Goal: Task Accomplishment & Management: Manage account settings

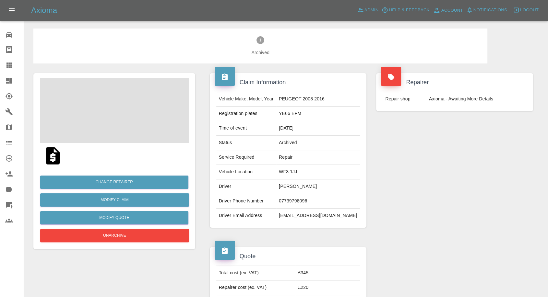
click at [304, 186] on td "Lee Parnham" at bounding box center [318, 187] width 84 height 15
copy td "Lee Parnham"
click at [306, 201] on td "07739798096" at bounding box center [318, 201] width 84 height 15
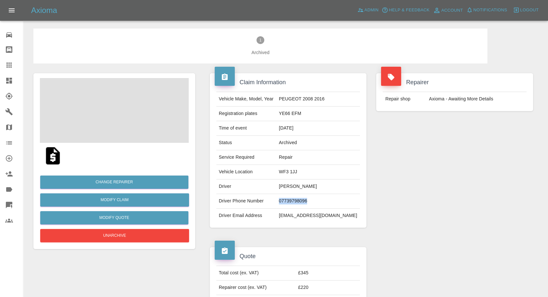
click at [306, 201] on td "07739798096" at bounding box center [318, 201] width 84 height 15
copy td "07739798096"
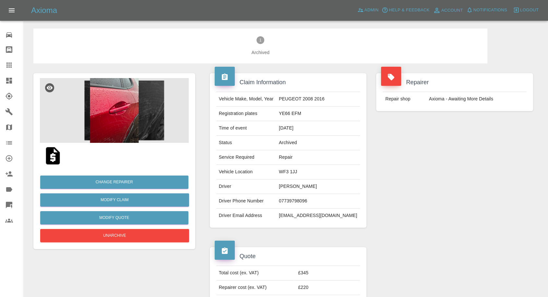
click at [275, 211] on td "Driver Email Address" at bounding box center [246, 216] width 60 height 14
click at [295, 187] on td "Lee Parnham" at bounding box center [318, 187] width 84 height 15
copy td "Lee"
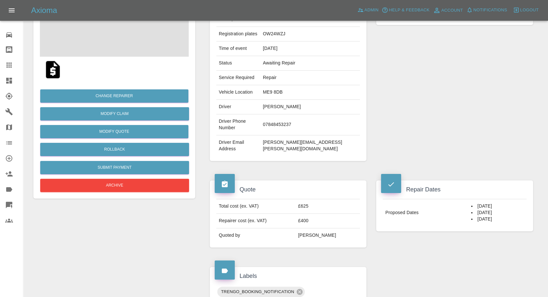
scroll to position [180, 0]
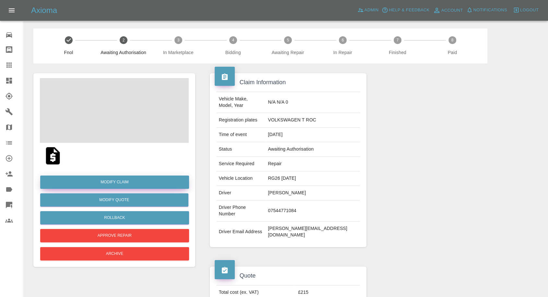
click at [122, 183] on link "Modify Claim" at bounding box center [114, 182] width 149 height 13
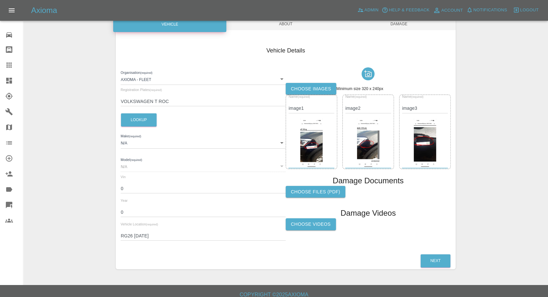
scroll to position [72, 0]
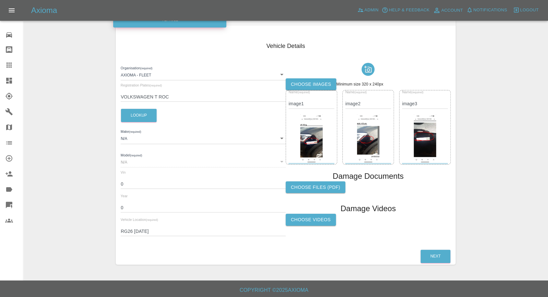
click at [307, 84] on label "Choose images" at bounding box center [311, 84] width 51 height 12
click at [0, 0] on input "Choose images" at bounding box center [0, 0] width 0 height 0
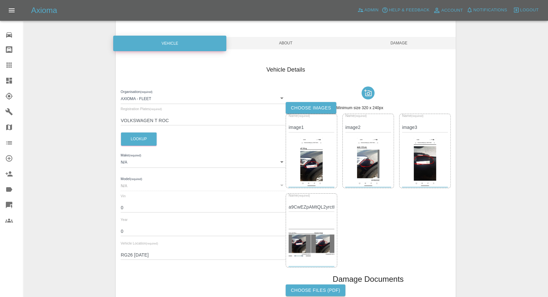
scroll to position [36, 0]
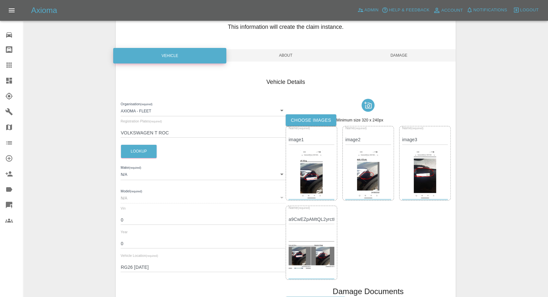
click at [401, 54] on span "Damage" at bounding box center [398, 55] width 113 height 12
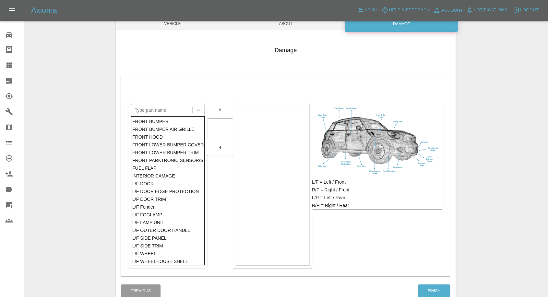
scroll to position [72, 0]
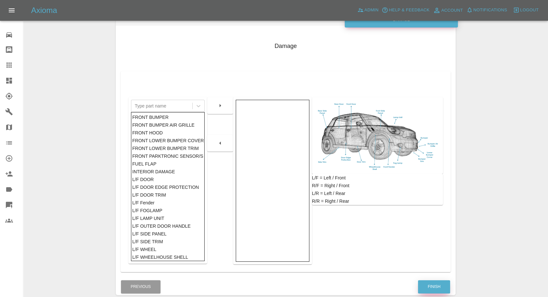
click at [425, 285] on button "Finish" at bounding box center [434, 287] width 32 height 13
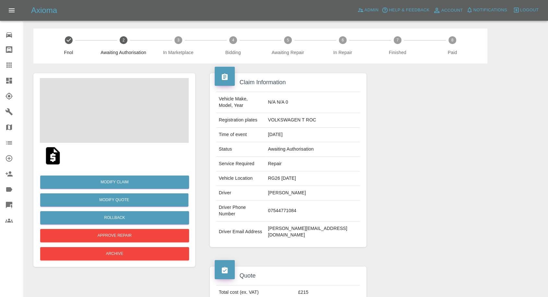
click at [132, 126] on span at bounding box center [114, 110] width 149 height 65
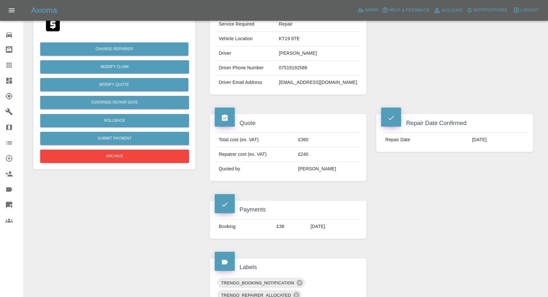
scroll to position [108, 0]
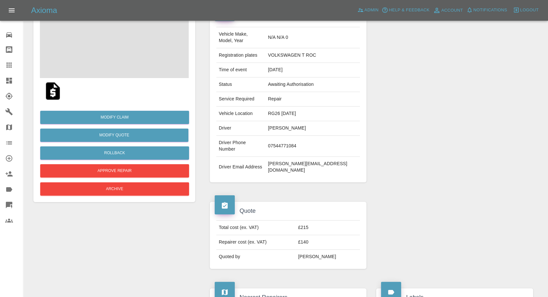
scroll to position [72, 0]
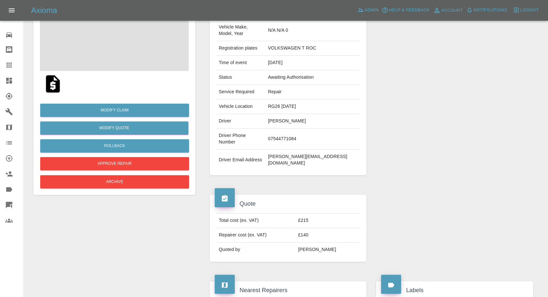
click at [53, 87] on img at bounding box center [52, 84] width 21 height 21
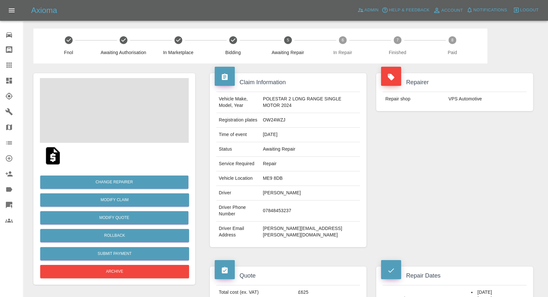
click at [459, 99] on td "VPS Automotive" at bounding box center [486, 99] width 81 height 14
copy div "VPS Automotive"
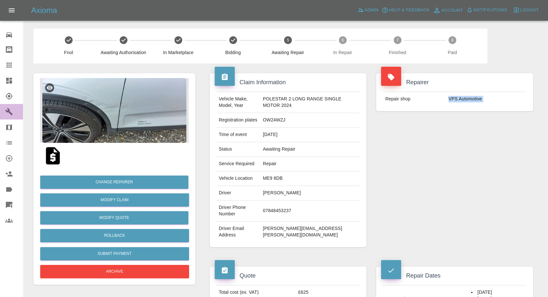
click at [8, 115] on icon at bounding box center [9, 112] width 8 height 8
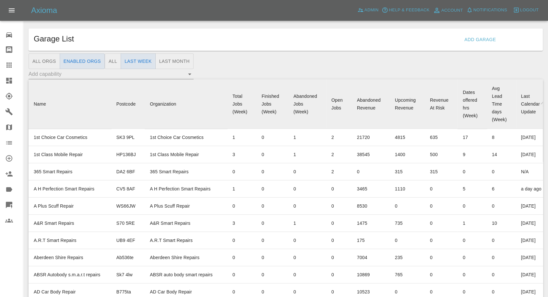
scroll to position [4638, 0]
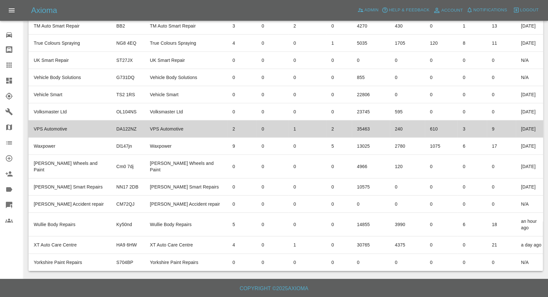
click at [68, 138] on td "VPS Automotive" at bounding box center [70, 129] width 83 height 17
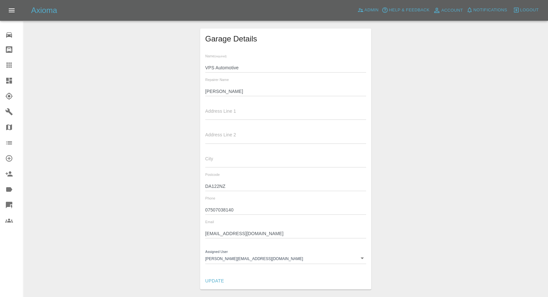
click at [212, 94] on input "Brandon" at bounding box center [285, 91] width 161 height 9
click at [217, 211] on input "07507038140" at bounding box center [285, 210] width 161 height 9
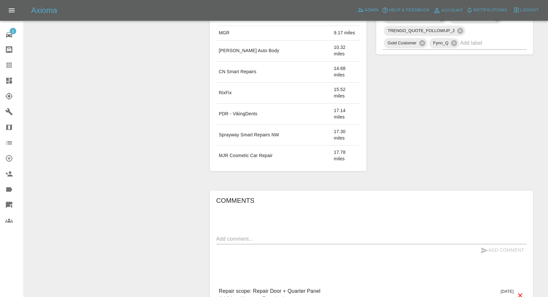
scroll to position [418, 0]
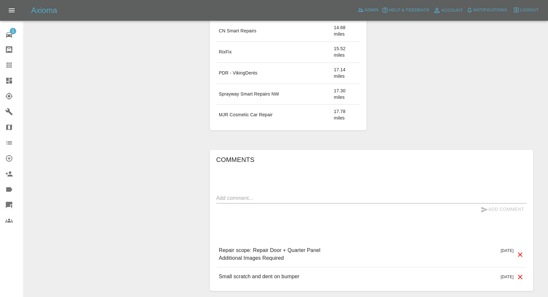
click at [298, 195] on textarea at bounding box center [371, 198] width 310 height 7
paste textarea "My nephew took it to a garage"
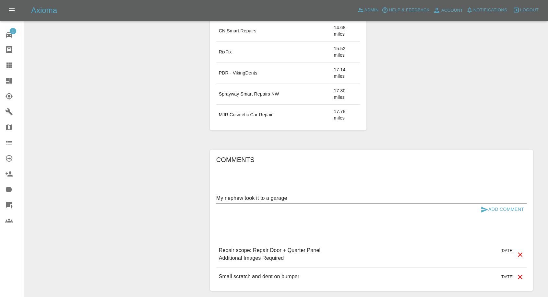
type textarea "My nephew took it to a garage"
click at [485, 207] on icon "submit" at bounding box center [484, 210] width 7 height 6
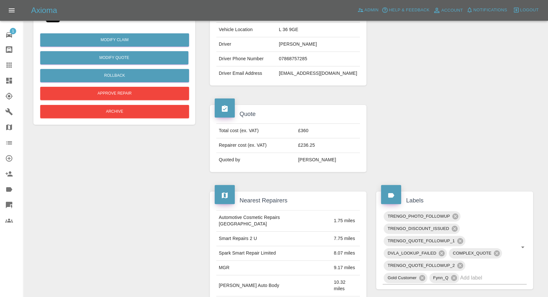
scroll to position [130, 0]
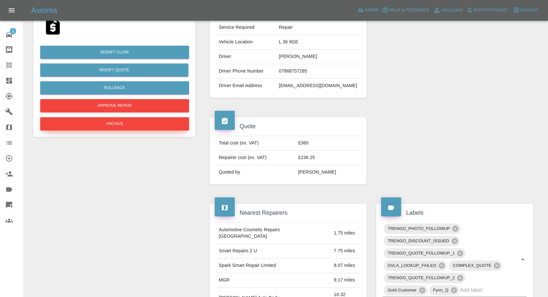
click at [124, 124] on button "Archive" at bounding box center [114, 123] width 149 height 13
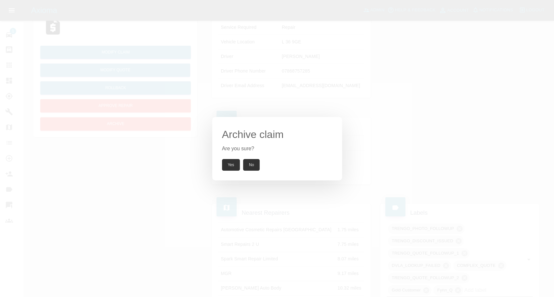
click at [225, 164] on button "Yes" at bounding box center [231, 165] width 18 height 12
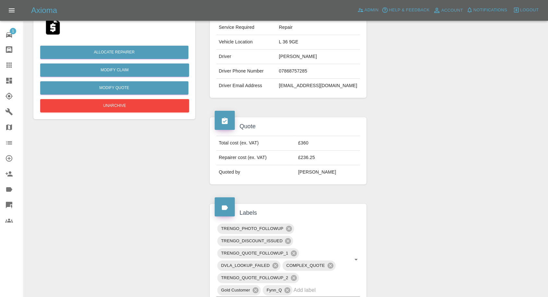
click at [6, 65] on icon at bounding box center [8, 65] width 5 height 5
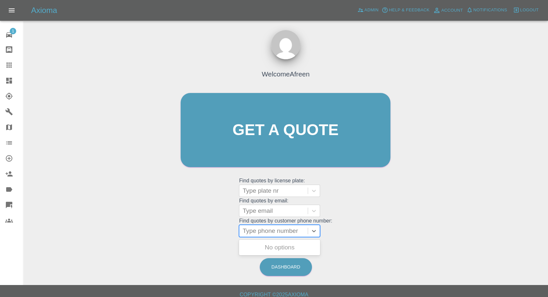
click at [255, 232] on div at bounding box center [274, 231] width 62 height 9
paste input "+447722715041"
drag, startPoint x: 255, startPoint y: 232, endPoint x: 195, endPoint y: 233, distance: 60.7
click at [202, 233] on div "Welcome Afreen Get a quote Get a quote Find quotes by license plate: Type plate…" at bounding box center [285, 143] width 223 height 196
type input "07722715041"
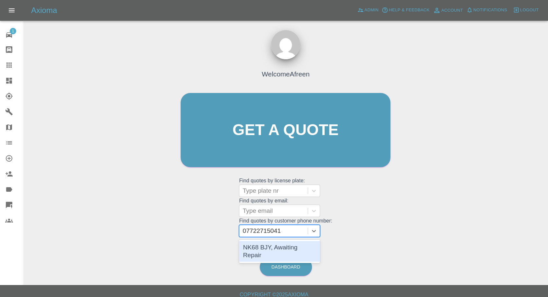
click at [256, 247] on div "NK68 BJY, Awaiting Repair" at bounding box center [279, 251] width 81 height 21
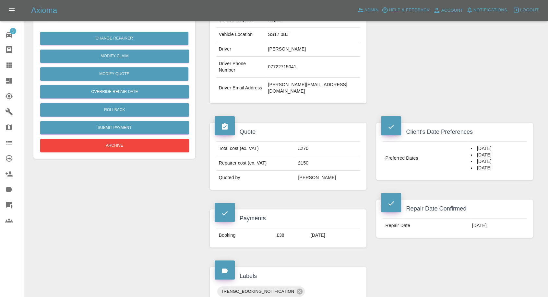
scroll to position [36, 0]
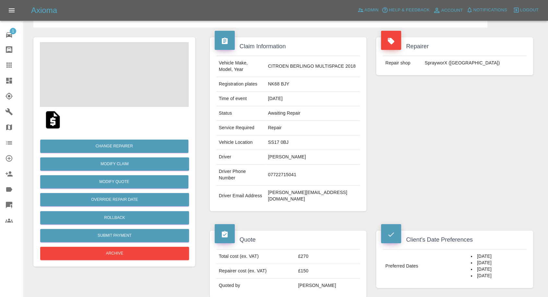
click at [287, 186] on td "mick-stearn@blueyonder.co.uk" at bounding box center [312, 196] width 95 height 21
copy div "mick-stearn@blueyonder.co.uk"
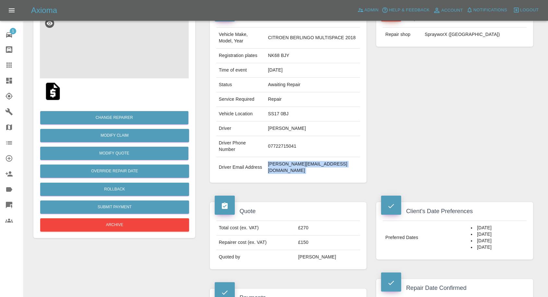
scroll to position [0, 0]
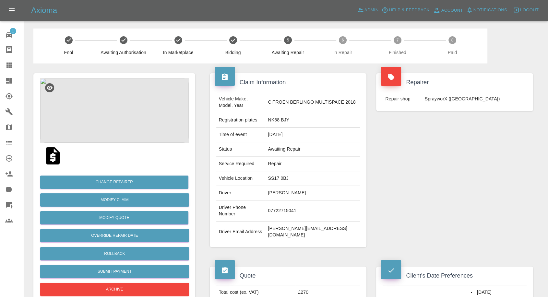
click at [279, 118] on td "NK68 BJY" at bounding box center [312, 120] width 95 height 15
copy td "NK68"
click at [273, 119] on td "NK68 BJY" at bounding box center [312, 120] width 95 height 15
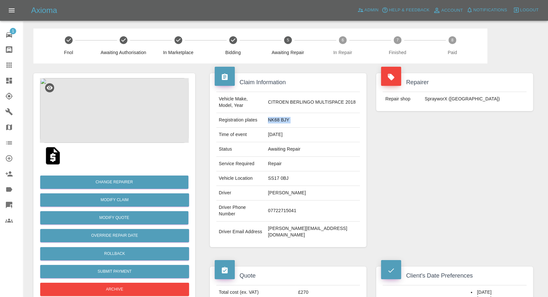
click at [273, 119] on td "NK68 BJY" at bounding box center [312, 120] width 95 height 15
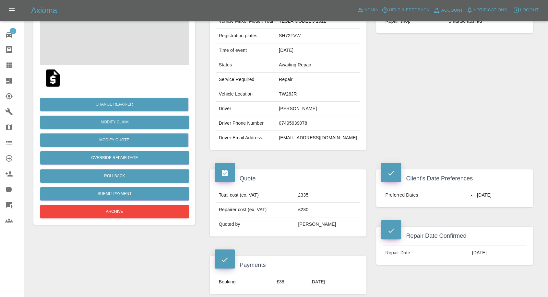
scroll to position [144, 0]
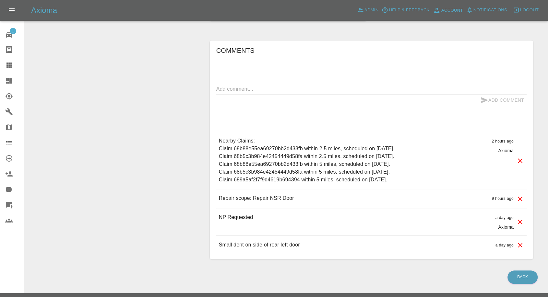
scroll to position [511, 0]
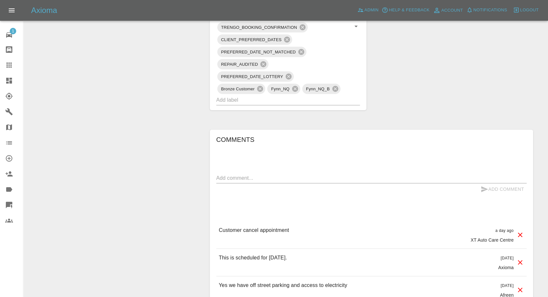
scroll to position [540, 0]
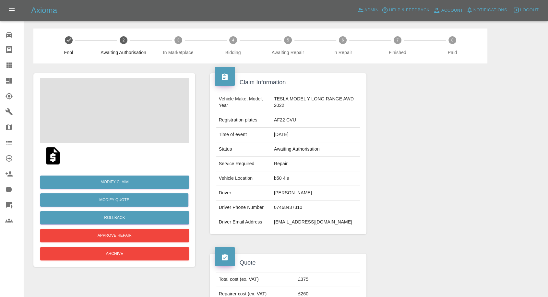
scroll to position [108, 0]
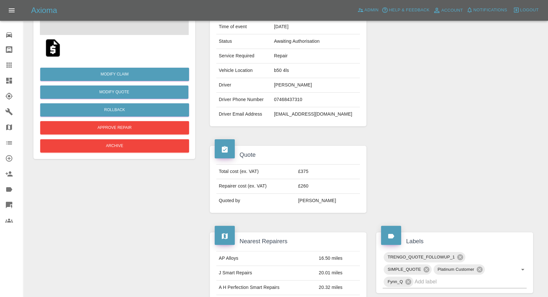
click at [282, 85] on td "Aisha Sagoo" at bounding box center [315, 85] width 89 height 15
copy td "Aisha Sagoo"
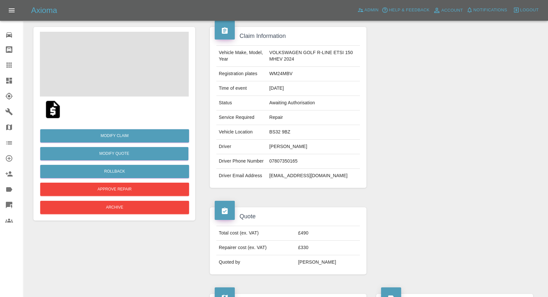
scroll to position [72, 0]
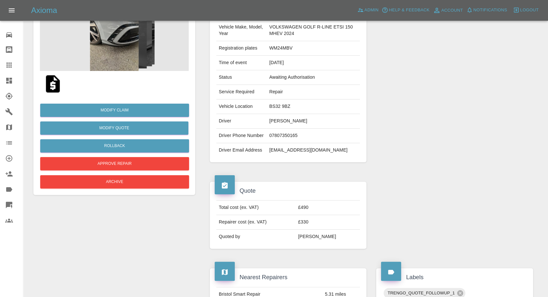
click at [283, 121] on td "Robert Manning" at bounding box center [313, 121] width 93 height 15
copy td "Robert Manning"
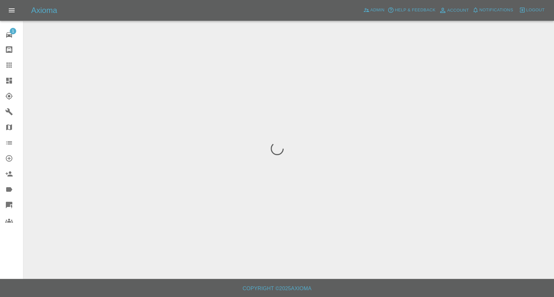
drag, startPoint x: 7, startPoint y: 71, endPoint x: 10, endPoint y: 64, distance: 7.7
click at [7, 71] on link "Claims" at bounding box center [11, 65] width 23 height 16
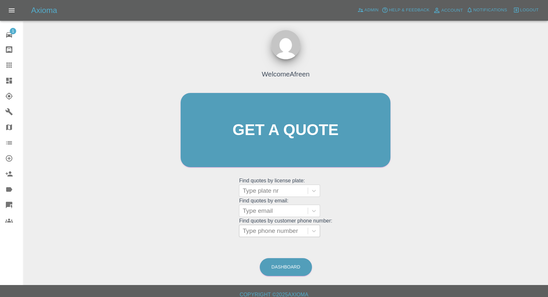
click at [263, 231] on div at bounding box center [274, 231] width 62 height 9
paste input "+447789681128"
click at [259, 229] on input "0+447789681128" at bounding box center [268, 231] width 50 height 8
type input "07789681128"
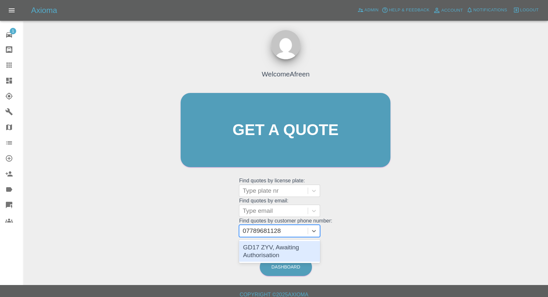
click at [270, 254] on div "GD17 ZYV, Awaiting Authorisation" at bounding box center [279, 251] width 81 height 21
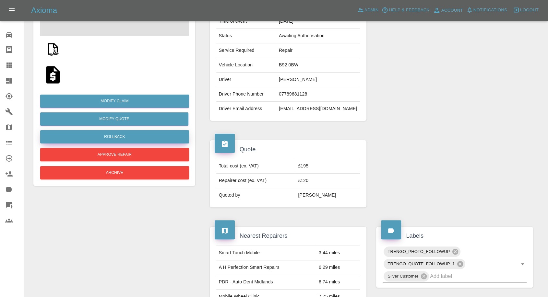
scroll to position [36, 0]
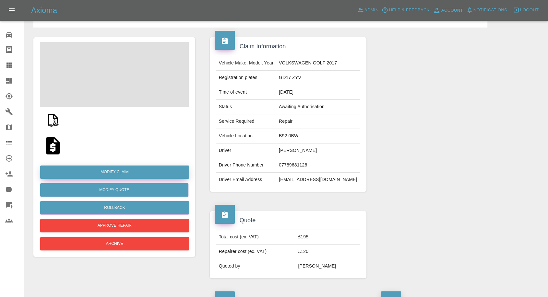
click at [112, 174] on link "Modify Claim" at bounding box center [114, 172] width 149 height 13
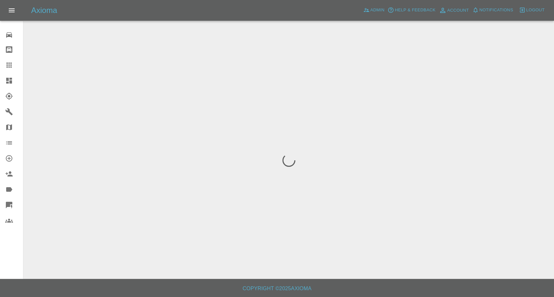
click at [99, 58] on div at bounding box center [289, 161] width 520 height 264
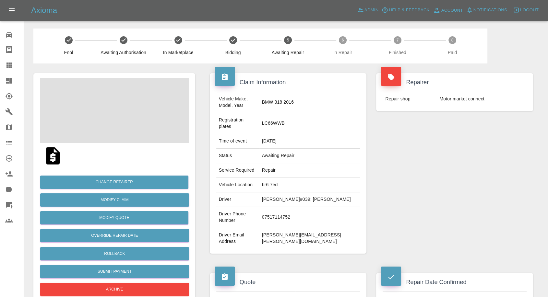
click at [296, 193] on td "Ethan O&#039; Reilly" at bounding box center [309, 200] width 101 height 15
copy td "Ethan"
click at [303, 207] on td "07517114752" at bounding box center [309, 217] width 101 height 21
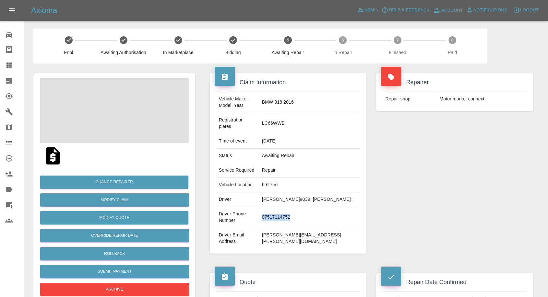
copy td "07517114752"
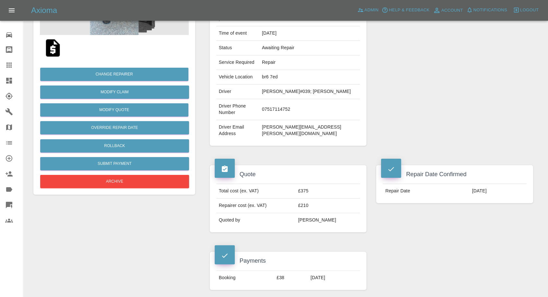
click at [442, 224] on div "Repair Date Confirmed Repair Date 18/09/2025" at bounding box center [454, 228] width 167 height 144
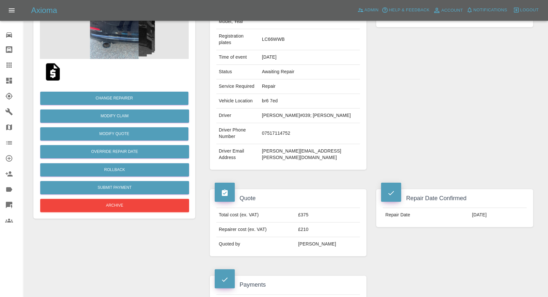
scroll to position [72, 0]
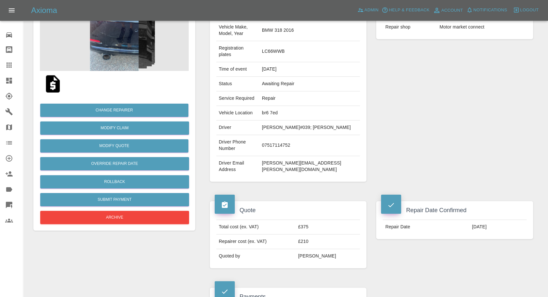
click at [294, 106] on td "br6 7ed" at bounding box center [309, 113] width 101 height 15
copy td "br6 7ed"
click at [291, 121] on td "Ethan O&#039; Reilly" at bounding box center [309, 128] width 101 height 15
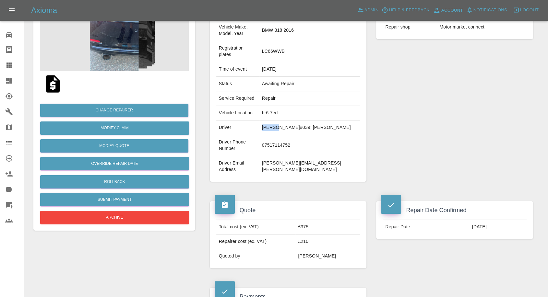
click at [291, 121] on td "Ethan O&#039; Reilly" at bounding box center [309, 128] width 101 height 15
copy td "Ethan"
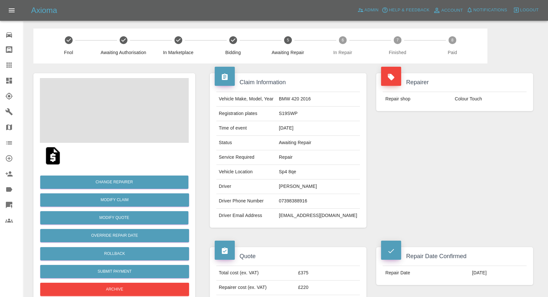
click at [298, 186] on td "[PERSON_NAME]" at bounding box center [318, 187] width 84 height 15
copy td "[PERSON_NAME]"
click at [296, 200] on td "07398388916" at bounding box center [318, 201] width 84 height 15
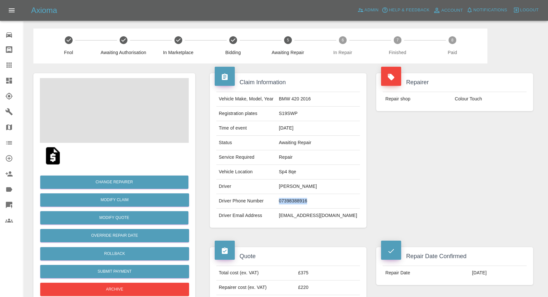
click at [296, 200] on td "07398388916" at bounding box center [318, 201] width 84 height 15
copy td "07398388916"
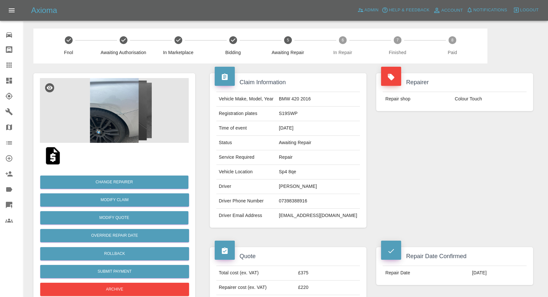
drag, startPoint x: 298, startPoint y: 249, endPoint x: 289, endPoint y: 215, distance: 35.7
click at [298, 249] on div "Quote" at bounding box center [288, 254] width 147 height 14
click at [294, 186] on td "[PERSON_NAME]" at bounding box center [318, 187] width 84 height 15
copy td "Denzel"
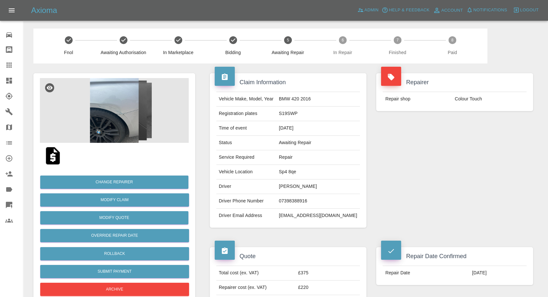
click at [296, 171] on td "Sp4 8qe" at bounding box center [318, 172] width 84 height 15
copy td "Sp4 8qe"
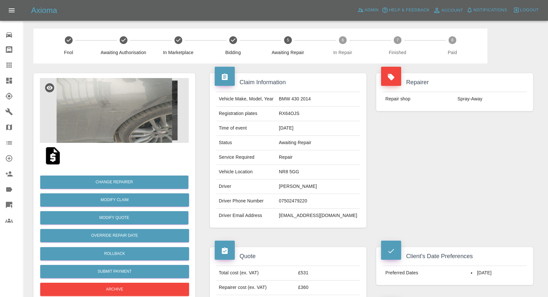
click at [295, 190] on td "Kenneth eze" at bounding box center [318, 187] width 84 height 15
copy td "Kenneth eze"
click at [311, 200] on td "07502479220" at bounding box center [318, 201] width 84 height 15
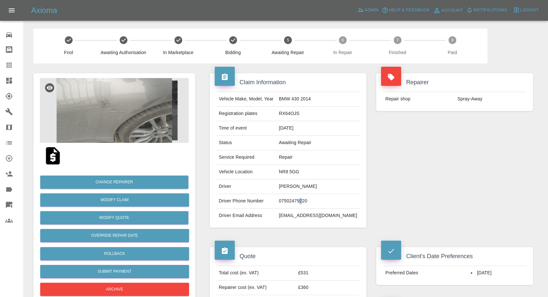
click at [311, 200] on td "07502479220" at bounding box center [318, 201] width 84 height 15
copy td "2"
click at [296, 198] on td "07502479220" at bounding box center [318, 201] width 84 height 15
copy td "07502479220"
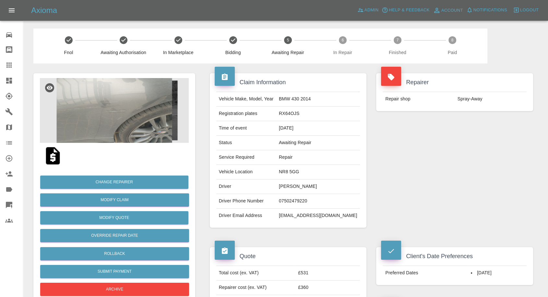
drag, startPoint x: 229, startPoint y: 259, endPoint x: 270, endPoint y: 223, distance: 54.2
click at [232, 256] on div at bounding box center [225, 250] width 20 height 19
click at [293, 186] on td "Kenneth eze" at bounding box center [318, 187] width 84 height 15
copy td "Kenneth"
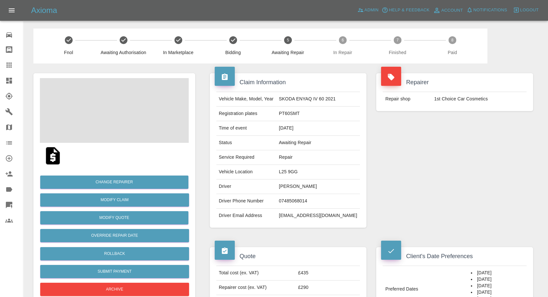
click at [293, 183] on td "Paul Smith" at bounding box center [318, 187] width 84 height 15
copy td "Paul Smith"
click at [306, 200] on td "07485068014" at bounding box center [318, 201] width 84 height 15
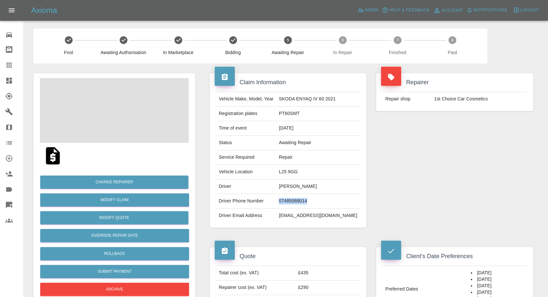
click at [306, 200] on td "07485068014" at bounding box center [318, 201] width 84 height 15
copy td "07485068014"
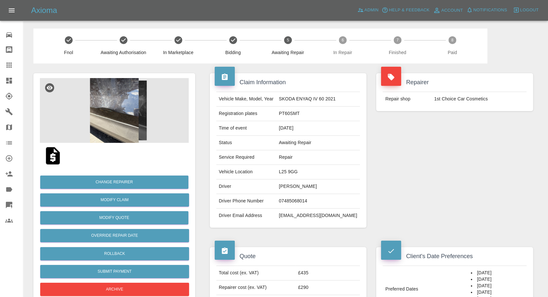
click at [289, 226] on div "Vehicle Make, Model, Year SKODA ENYAQ IV 60 2021 Registration plates PT60SMT Ti…" at bounding box center [288, 157] width 157 height 141
click at [295, 183] on td "Paul Smith" at bounding box center [318, 187] width 84 height 15
copy td "Paul"
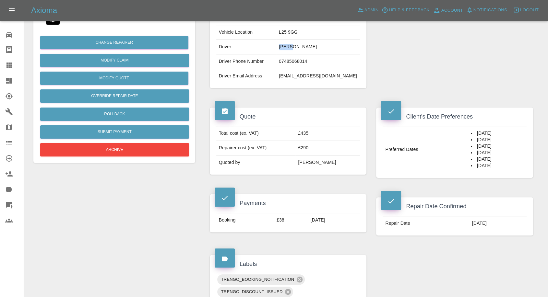
scroll to position [144, 0]
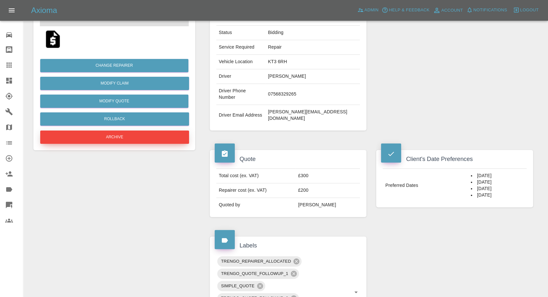
scroll to position [144, 0]
